Goal: Find specific page/section: Find specific page/section

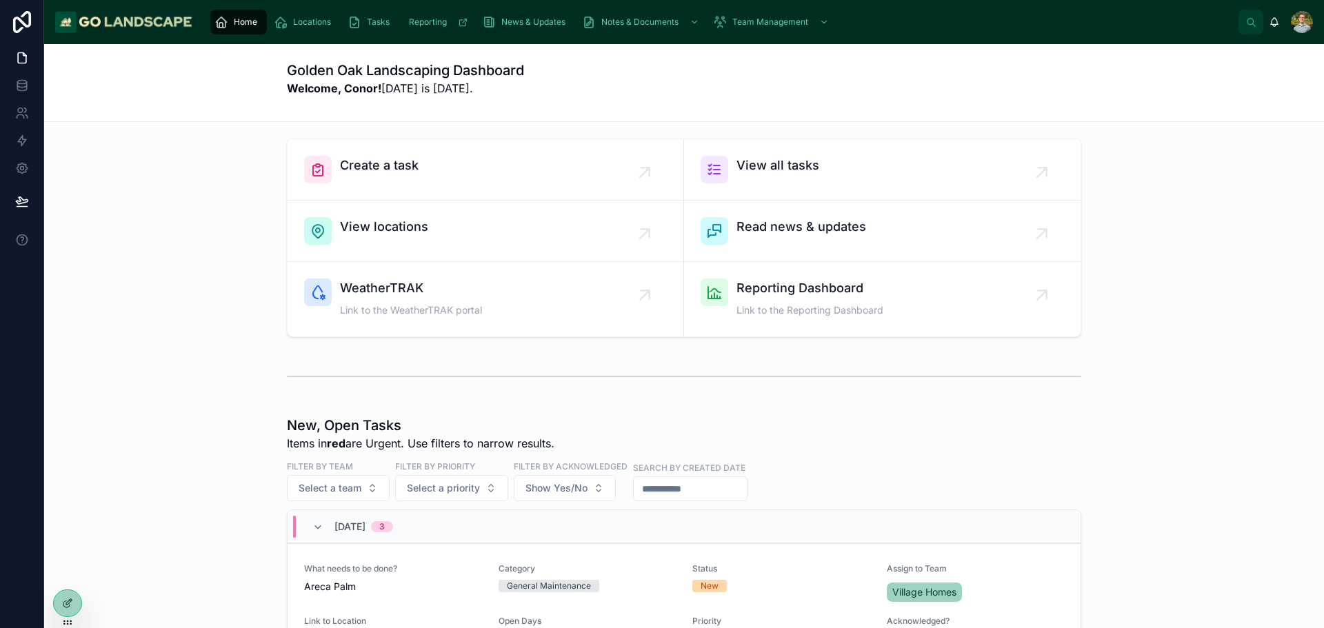
click at [287, 9] on div "Home Locations Tasks Reporting News & Updates Notes & Documents Team Management" at bounding box center [720, 22] width 1035 height 30
click at [329, 20] on span "Locations" at bounding box center [312, 22] width 38 height 11
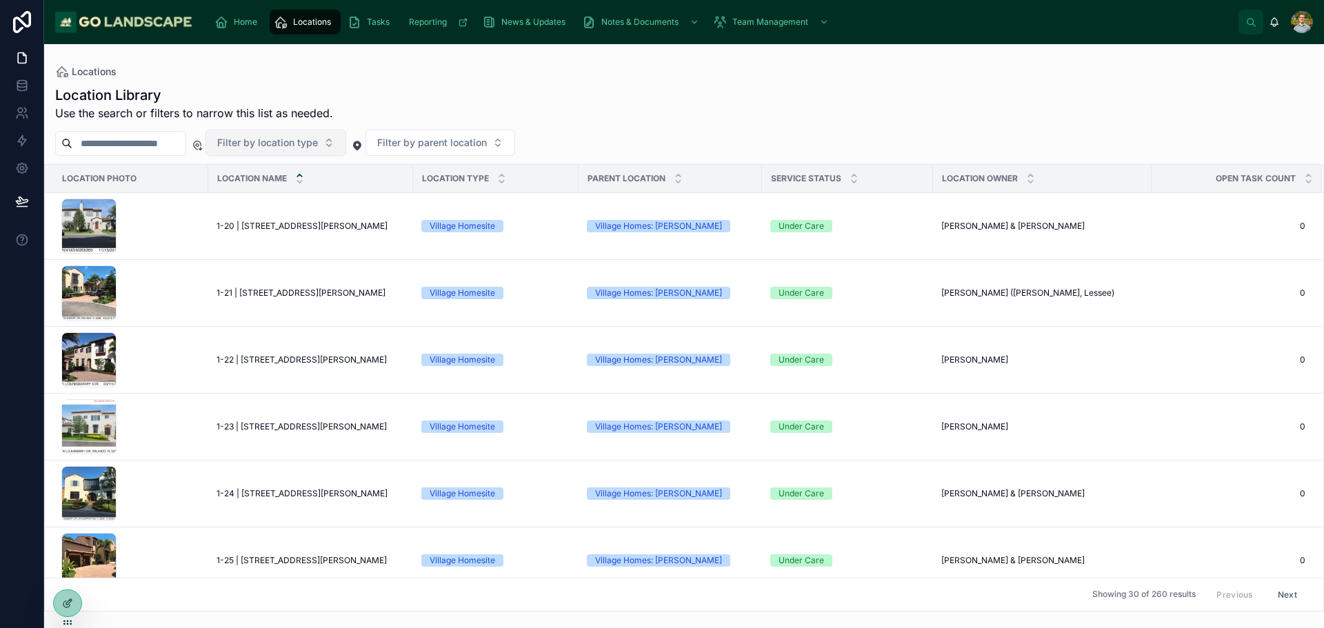
click at [318, 143] on span "Filter by location type" at bounding box center [267, 143] width 101 height 14
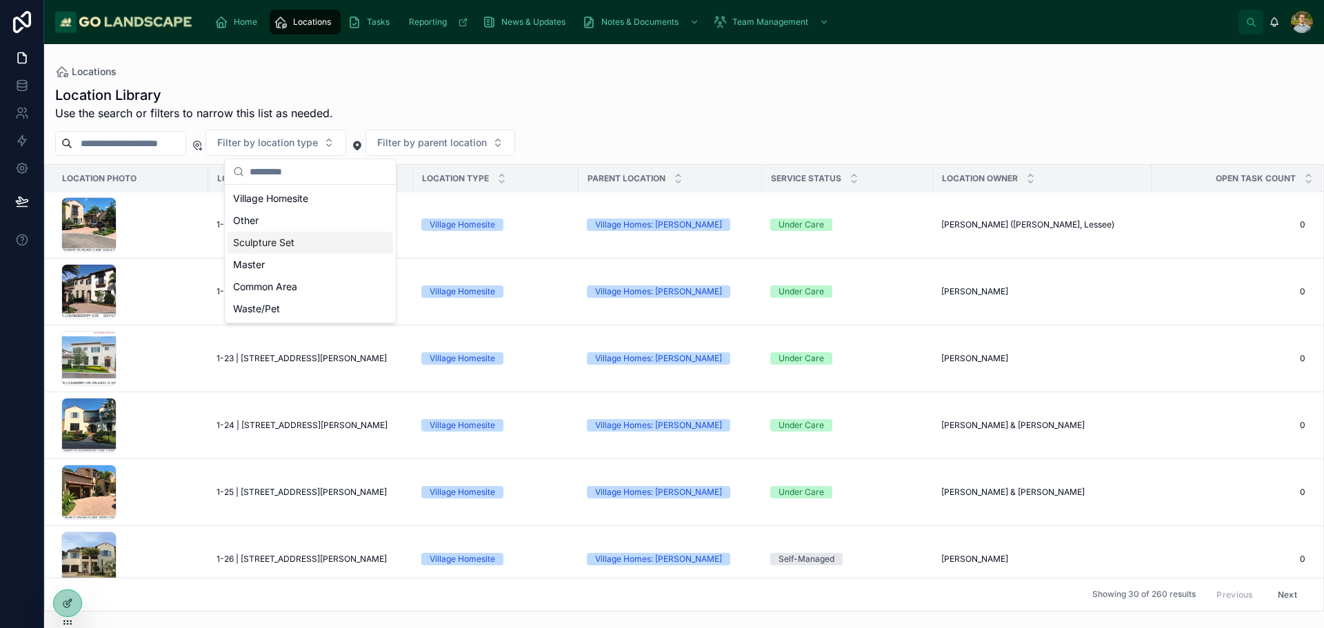
scroll to position [69, 0]
click at [261, 288] on div "Common Area" at bounding box center [310, 287] width 165 height 22
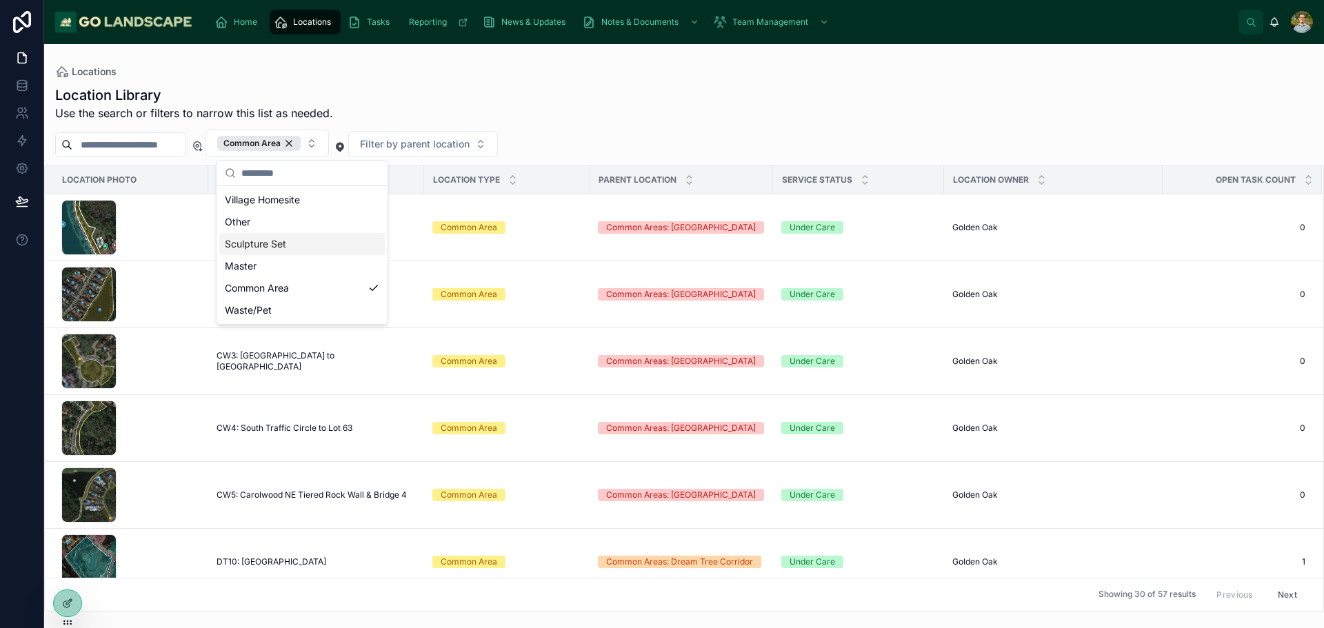
click at [627, 74] on div "Locations" at bounding box center [684, 71] width 1258 height 11
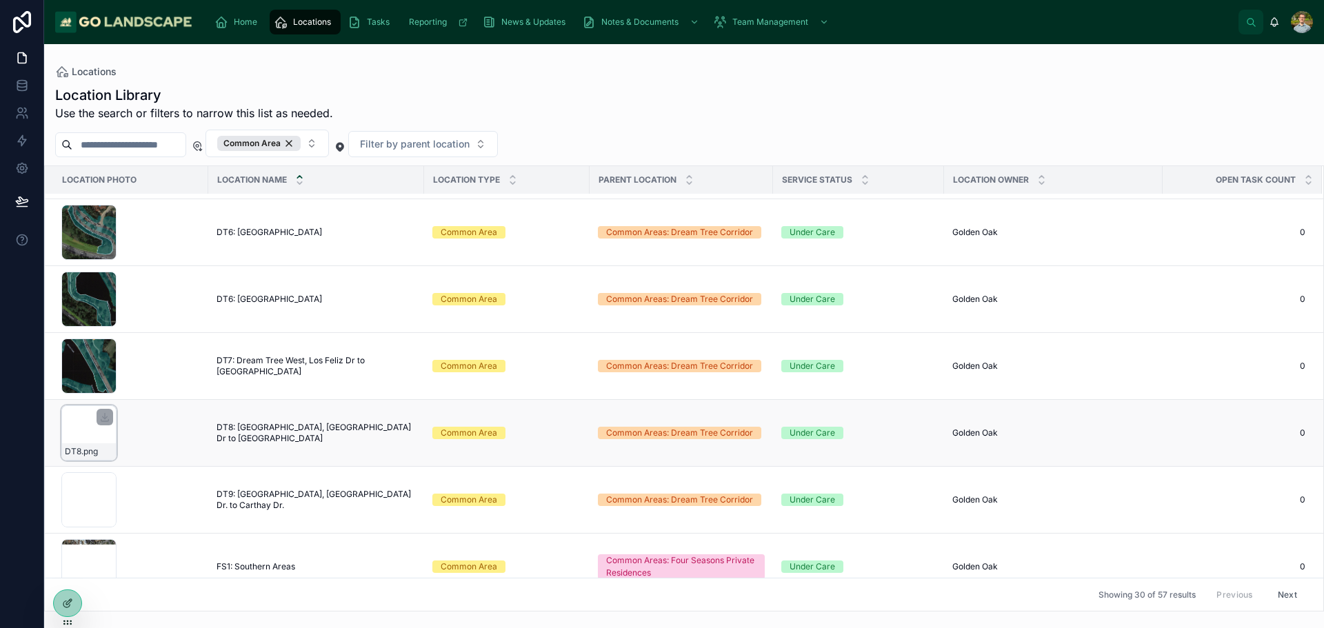
scroll to position [965, 0]
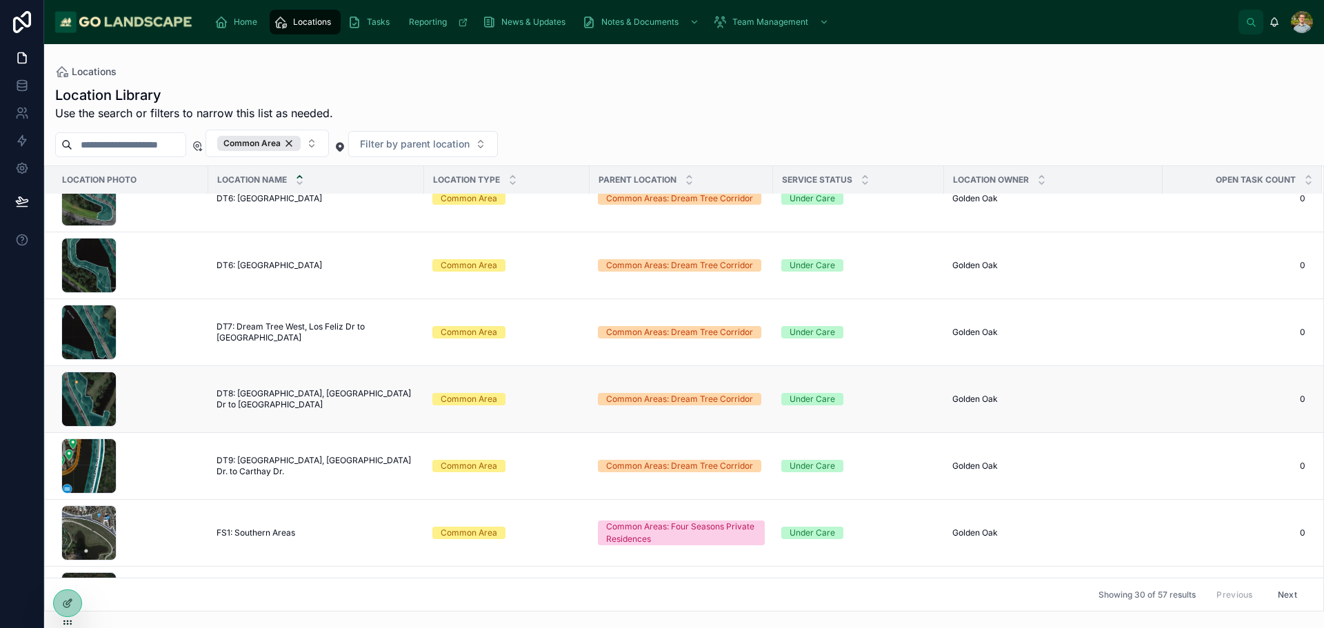
click at [219, 398] on span "DT8: [GEOGRAPHIC_DATA], [GEOGRAPHIC_DATA] Dr to [GEOGRAPHIC_DATA]" at bounding box center [316, 399] width 199 height 22
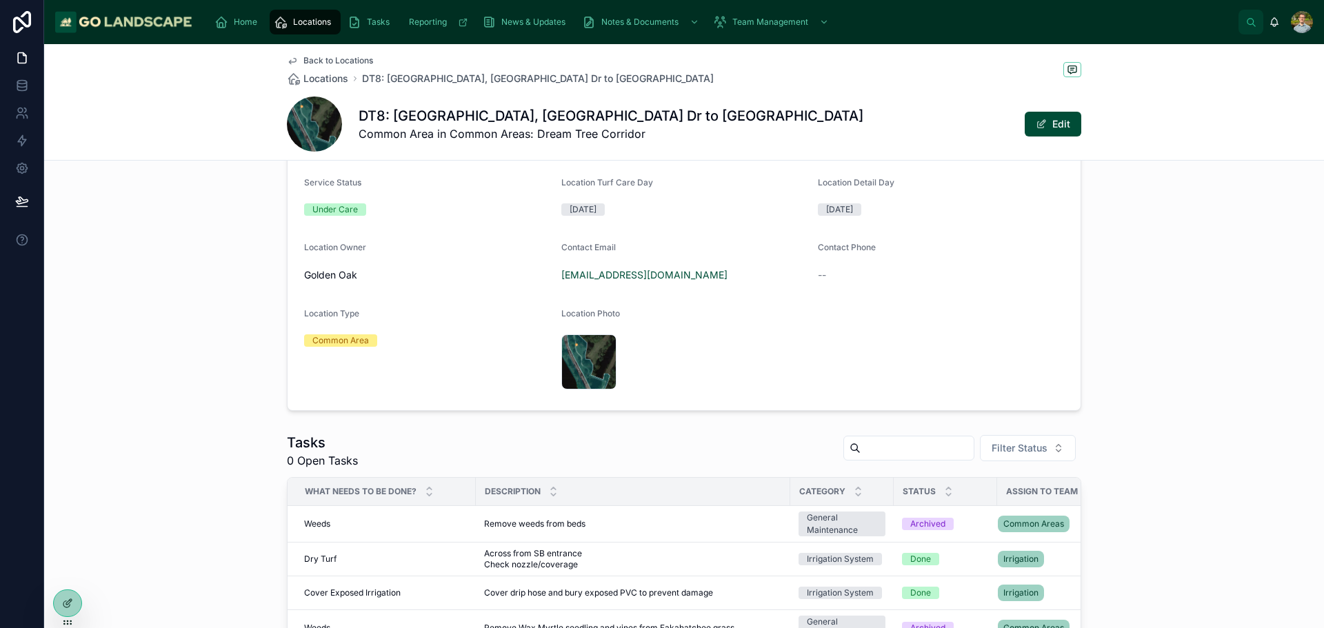
scroll to position [345, 0]
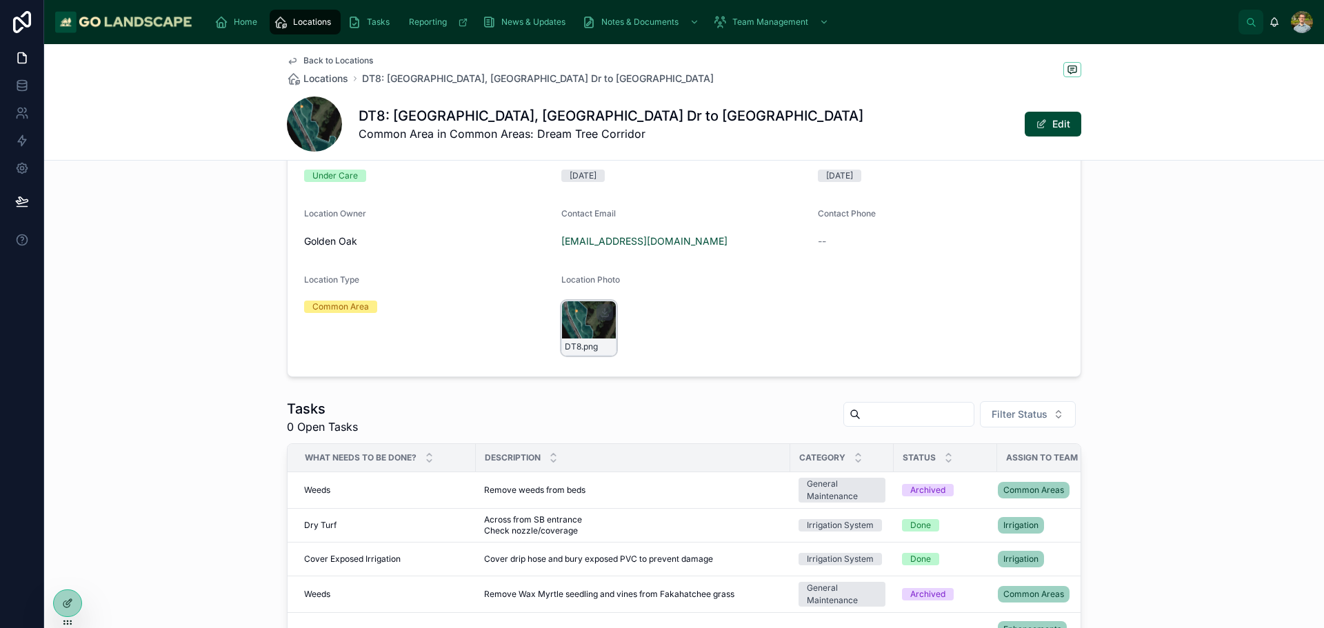
click at [561, 335] on div "DT8 .png" at bounding box center [588, 328] width 55 height 55
